Goal: Task Accomplishment & Management: Complete application form

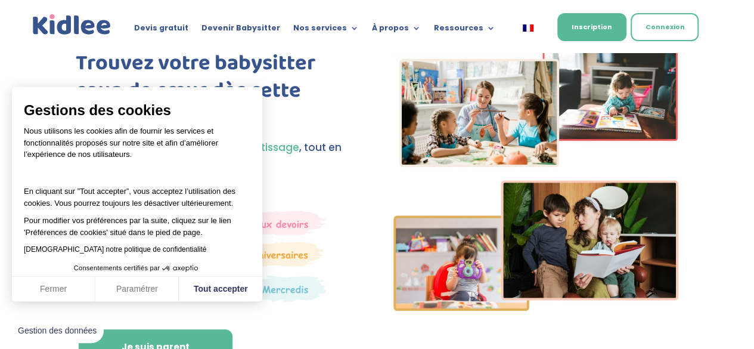
scroll to position [49, 0]
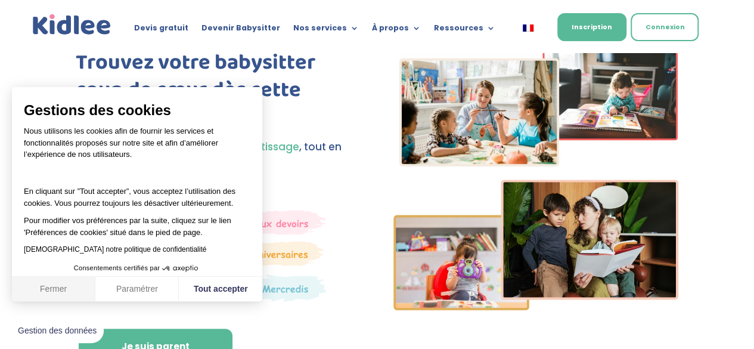
click at [79, 287] on button "Fermer" at bounding box center [53, 288] width 83 height 25
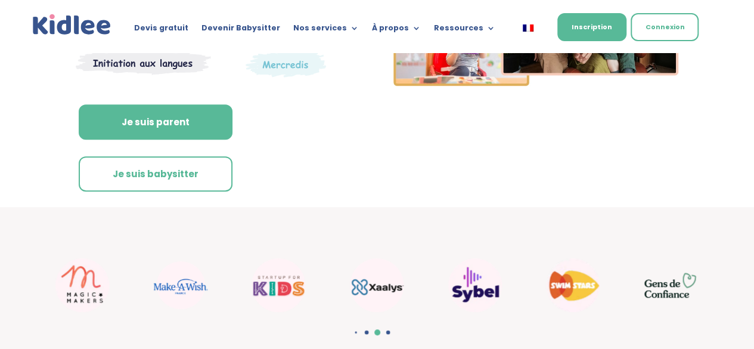
scroll to position [274, 0]
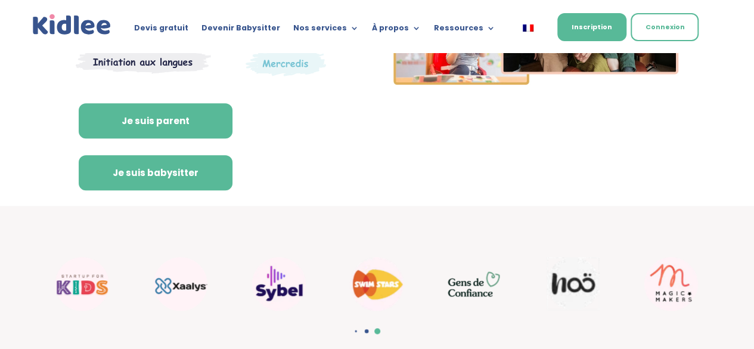
click at [174, 173] on link "Je suis babysitter" at bounding box center [156, 173] width 154 height 36
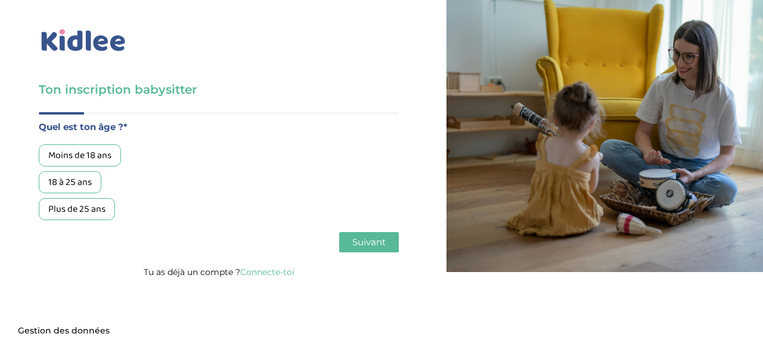
click at [89, 185] on div "18 à 25 ans" at bounding box center [70, 182] width 63 height 22
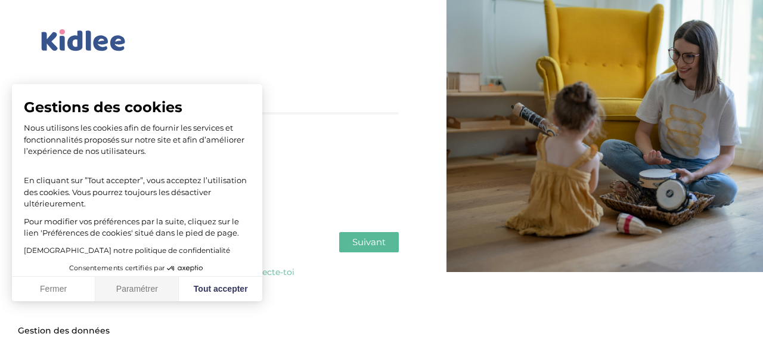
click at [145, 294] on button "Paramétrer" at bounding box center [136, 288] width 83 height 25
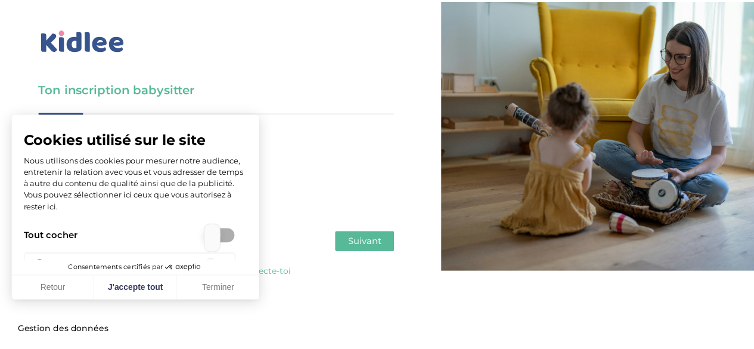
scroll to position [174, 0]
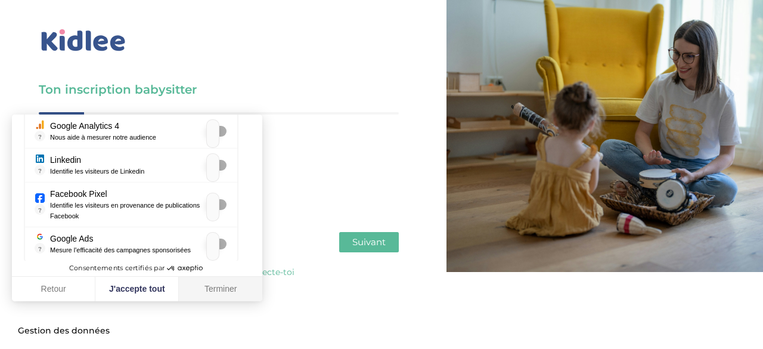
click at [214, 284] on button "Terminer" at bounding box center [220, 288] width 83 height 25
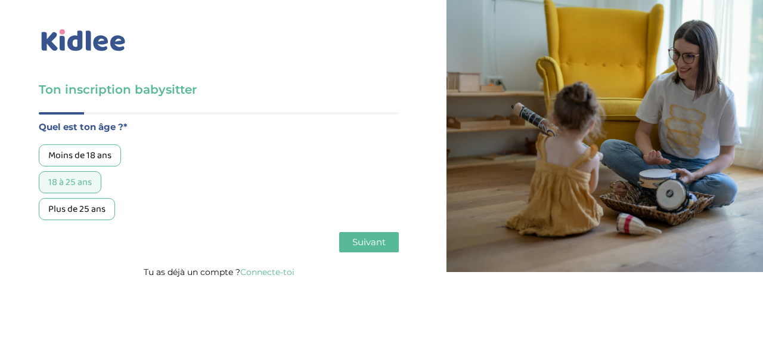
click at [389, 242] on button "Suivant" at bounding box center [369, 242] width 60 height 20
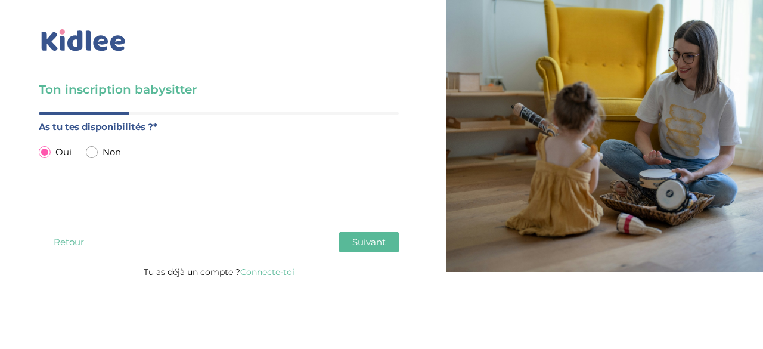
click at [354, 250] on button "Suivant" at bounding box center [369, 242] width 60 height 20
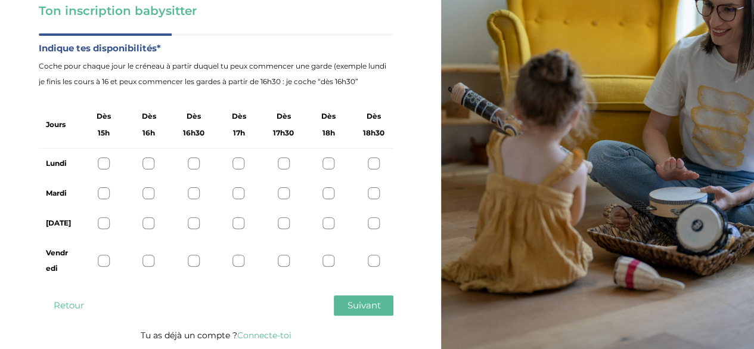
scroll to position [78, 0]
click at [366, 168] on div "Lundi" at bounding box center [216, 164] width 354 height 30
click at [377, 167] on div at bounding box center [374, 164] width 12 height 12
click at [376, 265] on div at bounding box center [374, 260] width 12 height 12
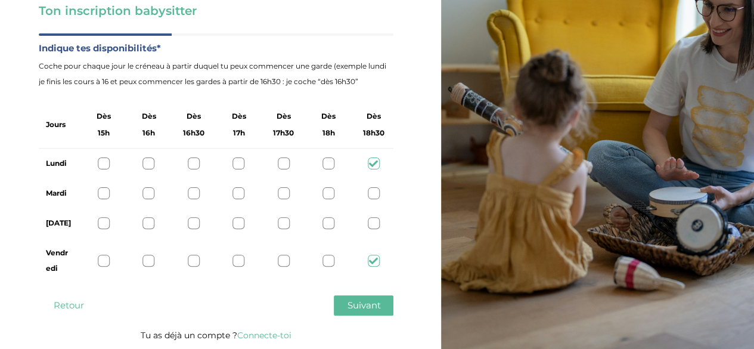
click at [374, 227] on div at bounding box center [374, 223] width 12 height 12
click at [374, 197] on div at bounding box center [374, 193] width 12 height 12
click at [111, 163] on div "Lundi" at bounding box center [216, 163] width 354 height 30
click at [370, 160] on icon at bounding box center [373, 163] width 9 height 9
click at [113, 161] on div "Lundi" at bounding box center [216, 163] width 354 height 30
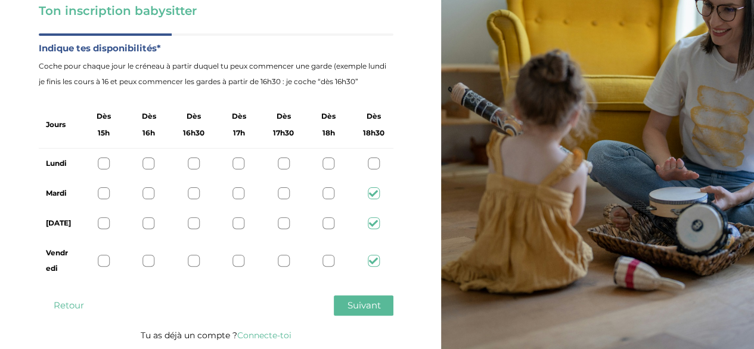
click at [97, 165] on div "Lundi" at bounding box center [216, 163] width 354 height 30
click at [106, 158] on div at bounding box center [104, 163] width 12 height 12
click at [357, 306] on span "Suivant" at bounding box center [363, 304] width 33 height 11
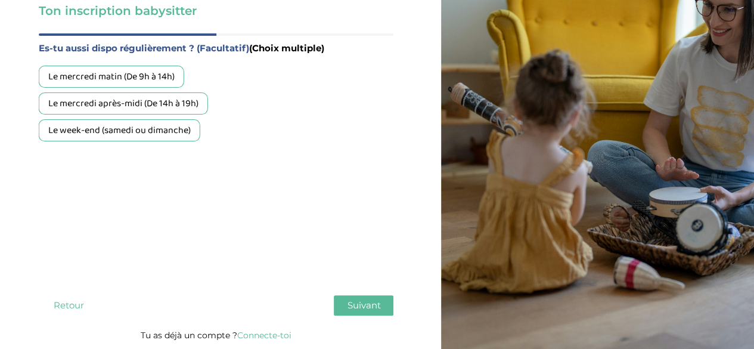
click at [183, 132] on div "Le week-end (samedi ou dimanche)" at bounding box center [119, 130] width 161 height 22
click at [360, 306] on span "Suivant" at bounding box center [363, 304] width 33 height 11
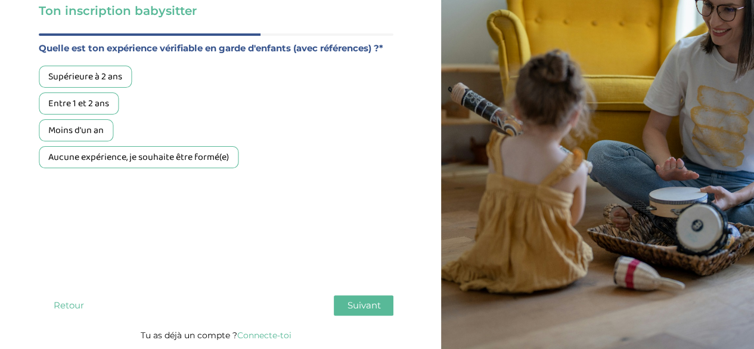
click at [169, 168] on div "Aucune expérience, je souhaite être formé(e)" at bounding box center [139, 157] width 200 height 22
click at [351, 306] on span "Suivant" at bounding box center [363, 304] width 33 height 11
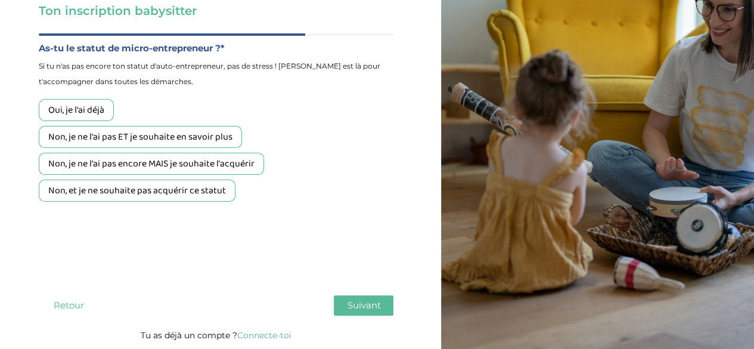
click at [195, 147] on div "Non, je ne l'ai pas ET je souhaite en savoir plus" at bounding box center [140, 137] width 203 height 22
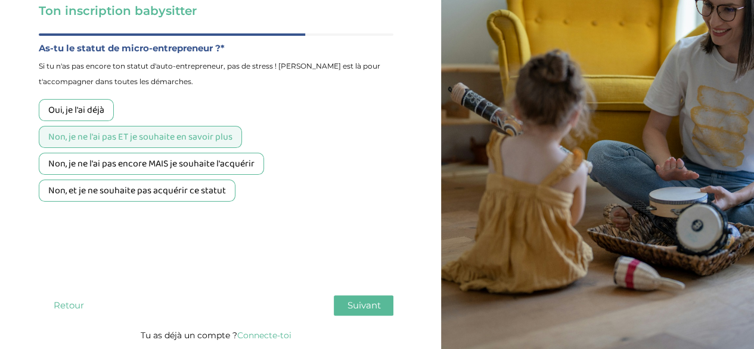
click at [349, 307] on span "Suivant" at bounding box center [363, 304] width 33 height 11
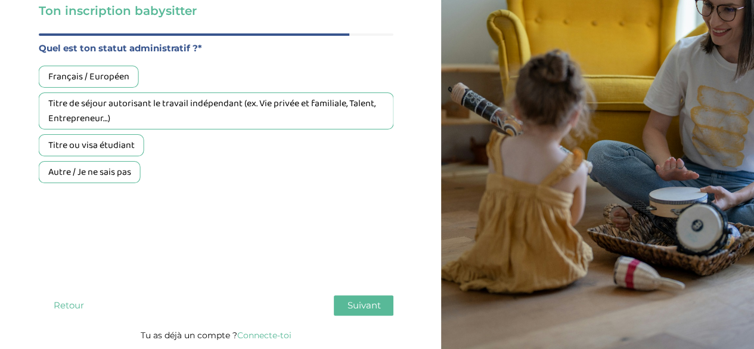
click at [133, 154] on div "Titre ou visa étudiant" at bounding box center [91, 145] width 105 height 22
click at [366, 300] on span "Suivant" at bounding box center [363, 304] width 33 height 11
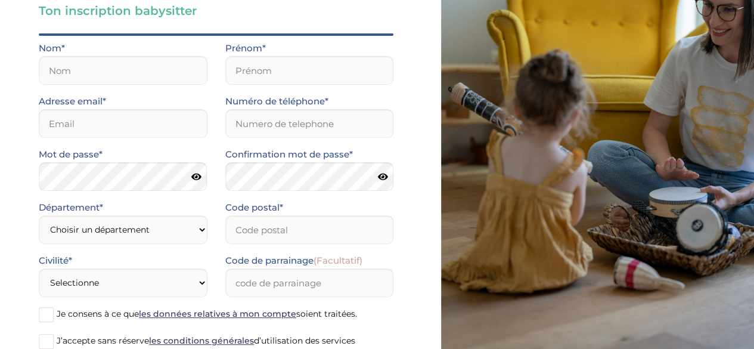
click at [106, 85] on div "Nom*" at bounding box center [123, 67] width 186 height 53
click at [91, 76] on input "text" at bounding box center [123, 70] width 169 height 29
type input "Chouali"
type input "Ouissal Malak"
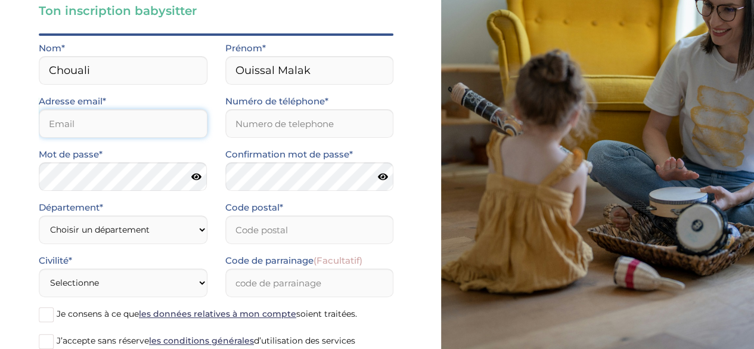
type input "wissalmalak148@gmail.com"
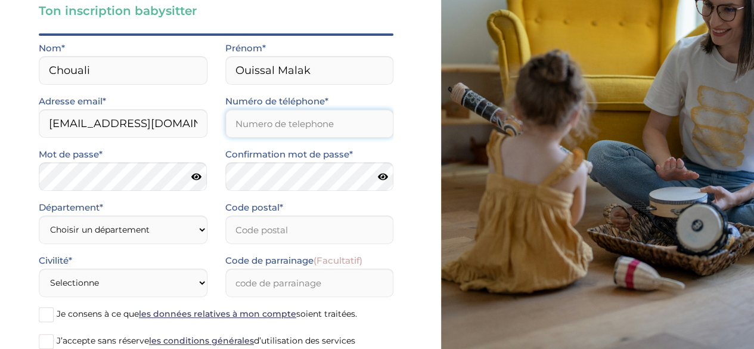
type input "0563824595"
type input "25003"
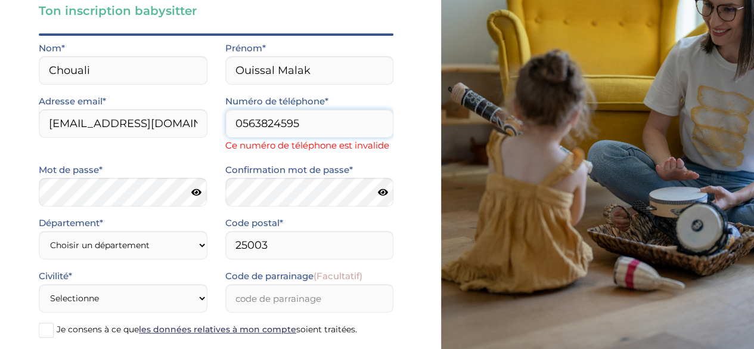
drag, startPoint x: 318, startPoint y: 121, endPoint x: 188, endPoint y: 129, distance: 130.7
click at [188, 129] on div "Adresse email* wissalmalak148@gmail.com Numéro de téléphone* 0563824595 Ce numé…" at bounding box center [216, 128] width 372 height 69
type input "0780587687"
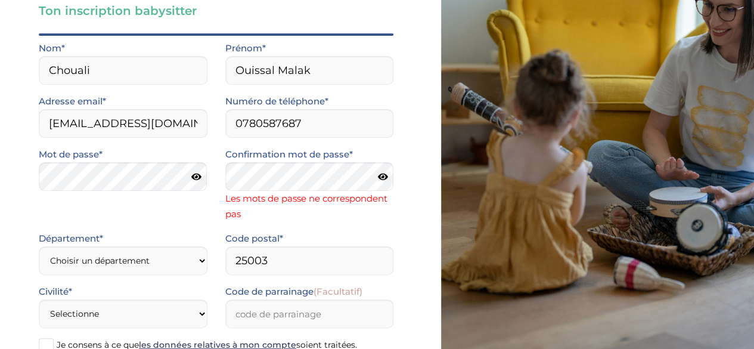
click at [384, 181] on icon at bounding box center [382, 176] width 10 height 9
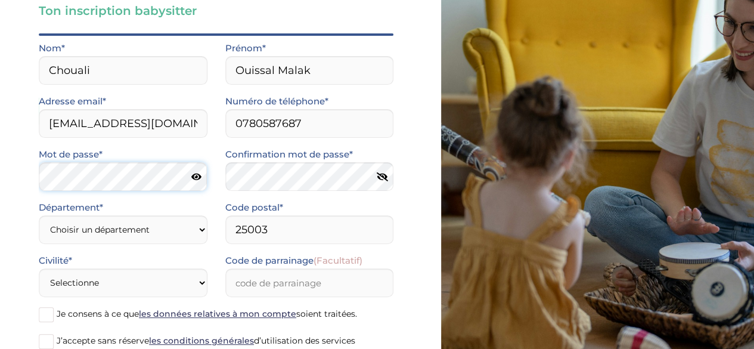
scroll to position [126, 0]
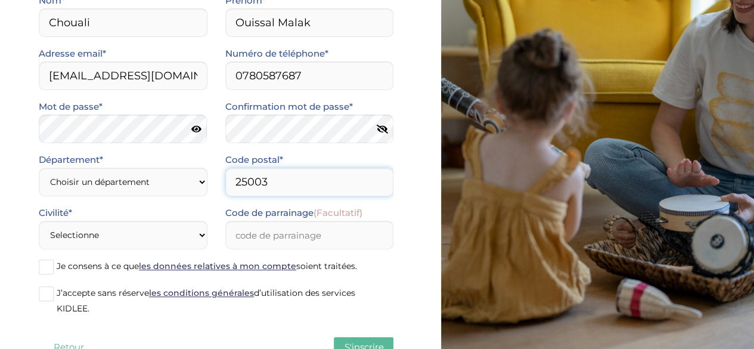
click at [276, 187] on input "25003" at bounding box center [309, 181] width 169 height 29
type input "2"
type input "31200"
click at [181, 181] on select "Choisir un département Paris (75) Hauts-de-Seine (92) Yvelines (78) Val-de-Marn…" at bounding box center [123, 181] width 169 height 29
select select "0"
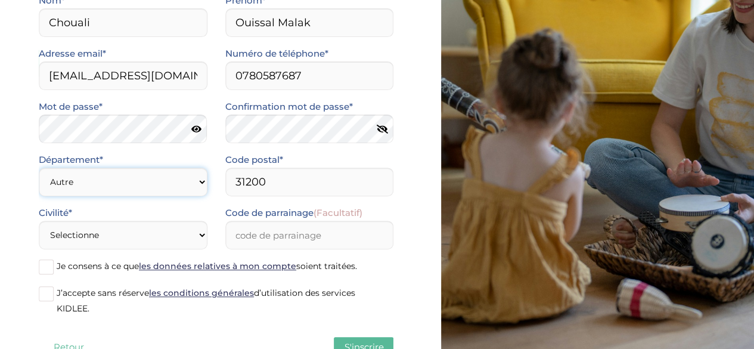
click at [39, 167] on select "Choisir un département Paris (75) Hauts-de-Seine (92) Yvelines (78) Val-de-Marn…" at bounding box center [123, 181] width 169 height 29
click at [141, 229] on select "Selectionne Mr Mme" at bounding box center [123, 234] width 169 height 29
select select "1"
click at [39, 220] on select "Selectionne Mr Mme" at bounding box center [123, 234] width 169 height 29
click at [280, 240] on input "Code de parrainage (Facultatif)" at bounding box center [309, 234] width 169 height 29
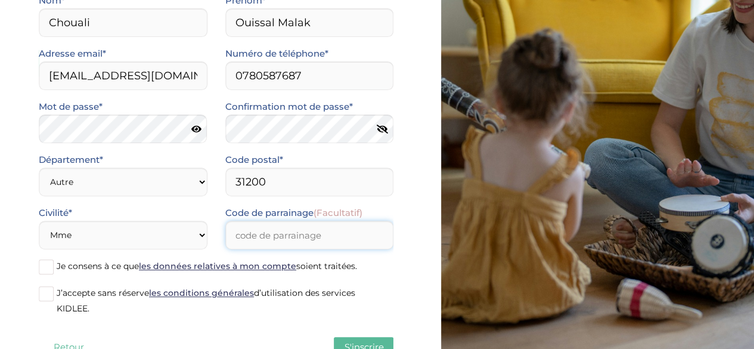
scroll to position [168, 0]
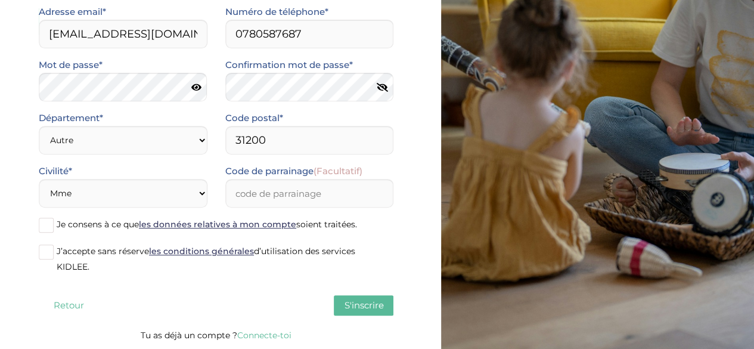
click at [46, 232] on span at bounding box center [46, 224] width 15 height 15
click at [0, 0] on input "Je consens à ce que les données relatives à mon compte soient traitées." at bounding box center [0, 0] width 0 height 0
click at [50, 246] on span at bounding box center [46, 251] width 15 height 15
click at [0, 0] on input "J’accepte sans réserve les conditions générales d’utilisation des services KIDL…" at bounding box center [0, 0] width 0 height 0
click at [157, 139] on select "Choisir un département Paris (75) Hauts-de-Seine (92) Yvelines (78) Val-de-Marn…" at bounding box center [123, 140] width 169 height 29
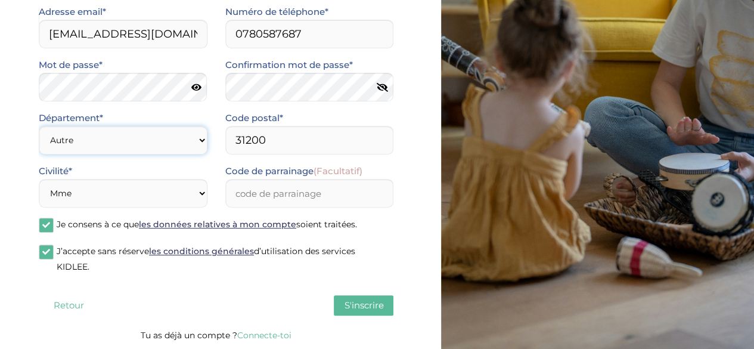
click at [39, 126] on select "Choisir un département Paris (75) Hauts-de-Seine (92) Yvelines (78) Val-de-Marn…" at bounding box center [123, 140] width 169 height 29
click at [347, 309] on span "S'inscrire" at bounding box center [363, 304] width 39 height 11
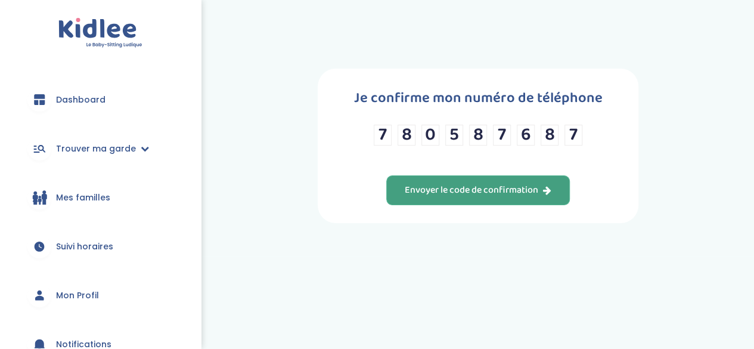
click at [481, 192] on div "Envoyer le code de confirmation" at bounding box center [478, 190] width 147 height 14
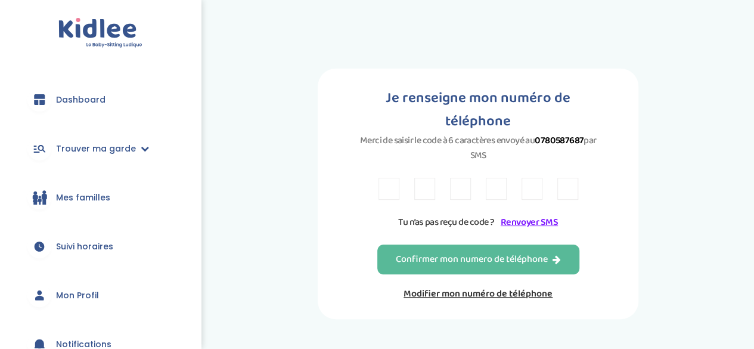
click at [392, 178] on input "text" at bounding box center [388, 189] width 21 height 22
type input "4"
type input "6"
type input "R"
type input "H"
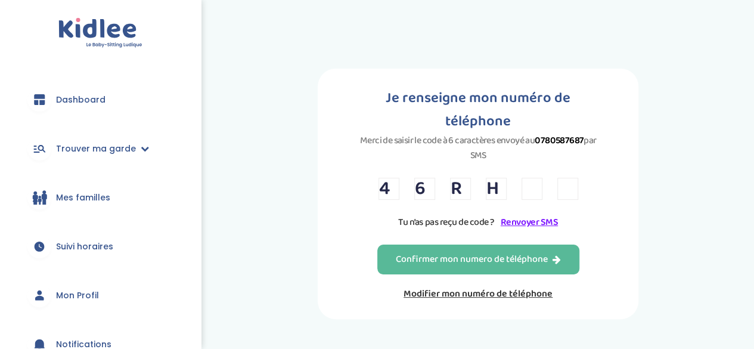
type input "B"
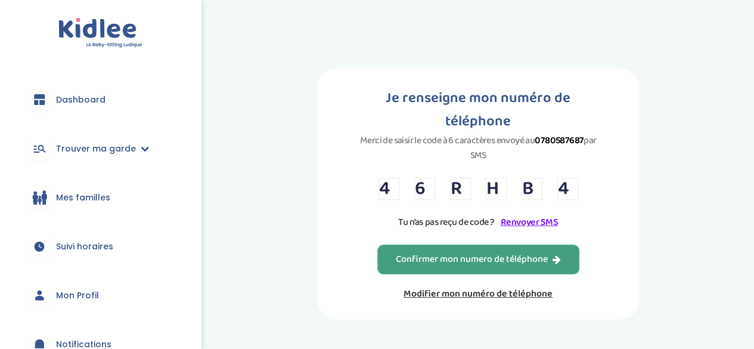
type input "4"
click at [487, 253] on div "Confirmer mon numero de téléphone" at bounding box center [478, 260] width 165 height 14
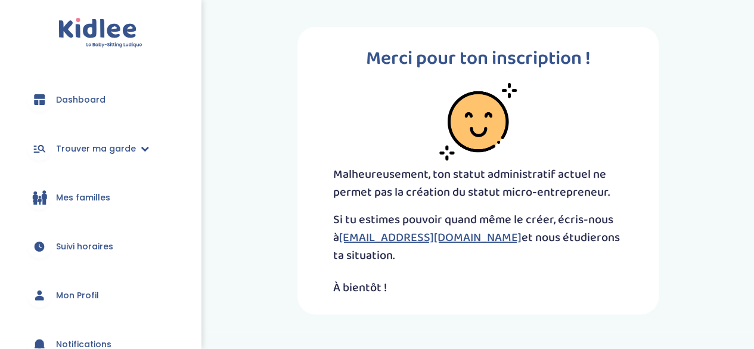
click at [409, 223] on p "Si tu estimes pouvoir quand même le créer, écris-nous à [EMAIL_ADDRESS][DOMAIN_…" at bounding box center [478, 237] width 290 height 54
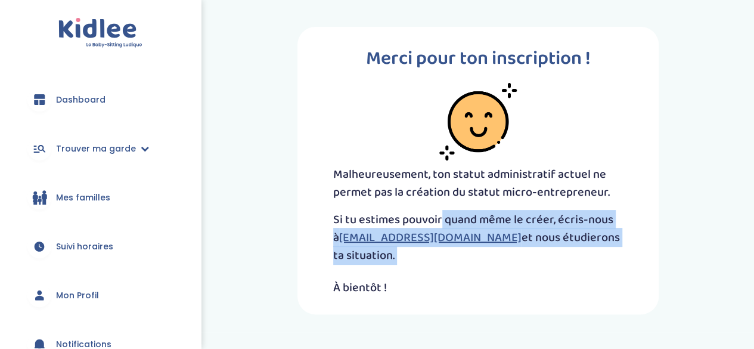
click at [409, 223] on p "Si tu estimes pouvoir quand même le créer, écris-nous à [EMAIL_ADDRESS][DOMAIN_…" at bounding box center [478, 237] width 290 height 54
click at [465, 232] on p "Si tu estimes pouvoir quand même le créer, écris-nous à [EMAIL_ADDRESS][DOMAIN_…" at bounding box center [478, 237] width 290 height 54
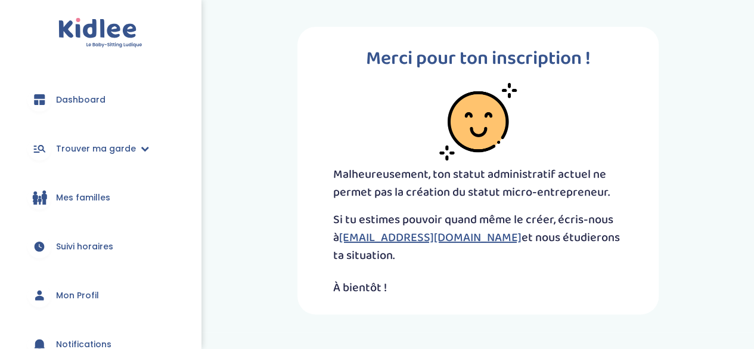
scroll to position [68, 0]
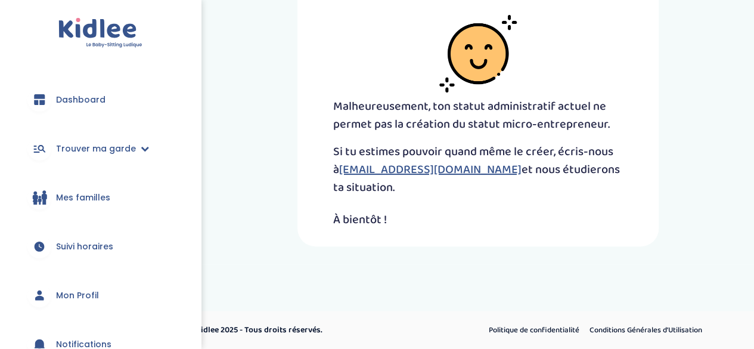
click at [102, 201] on span "Mes familles" at bounding box center [83, 197] width 54 height 13
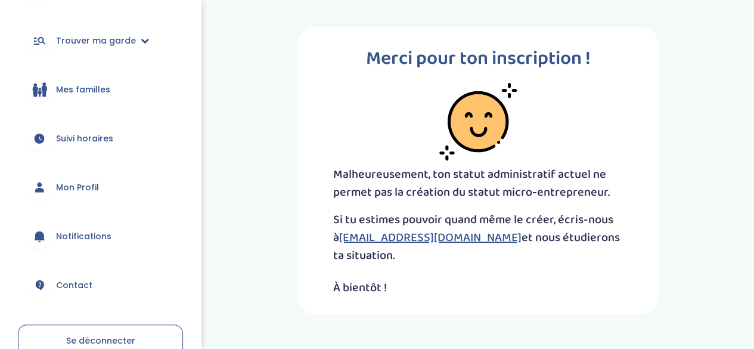
scroll to position [108, 0]
